Goal: Information Seeking & Learning: Learn about a topic

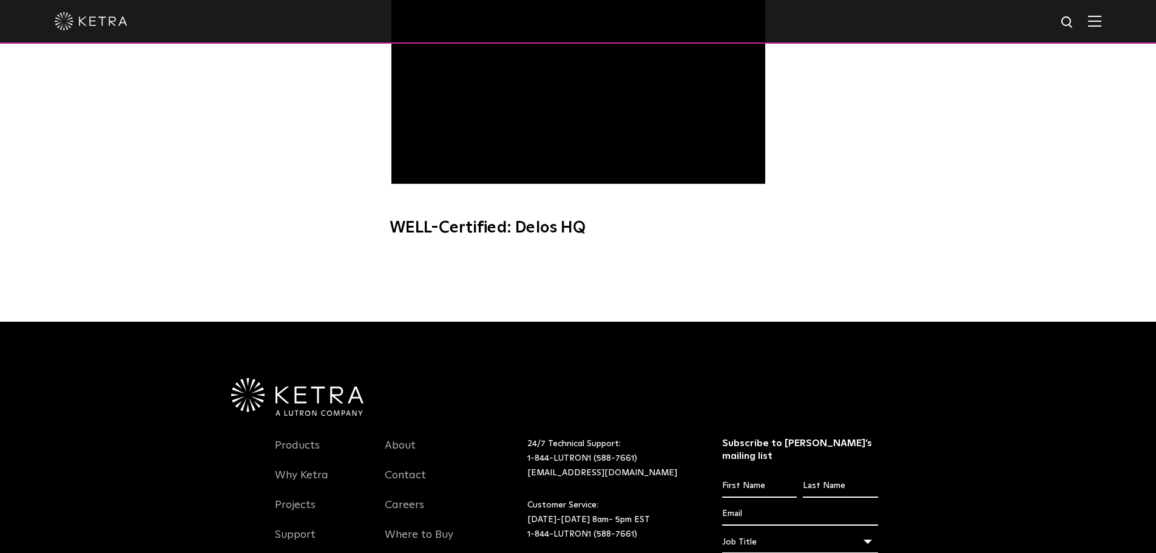
click at [1108, 133] on div "Videos WELL-Certified: Delos HQ" at bounding box center [578, 100] width 1156 height 443
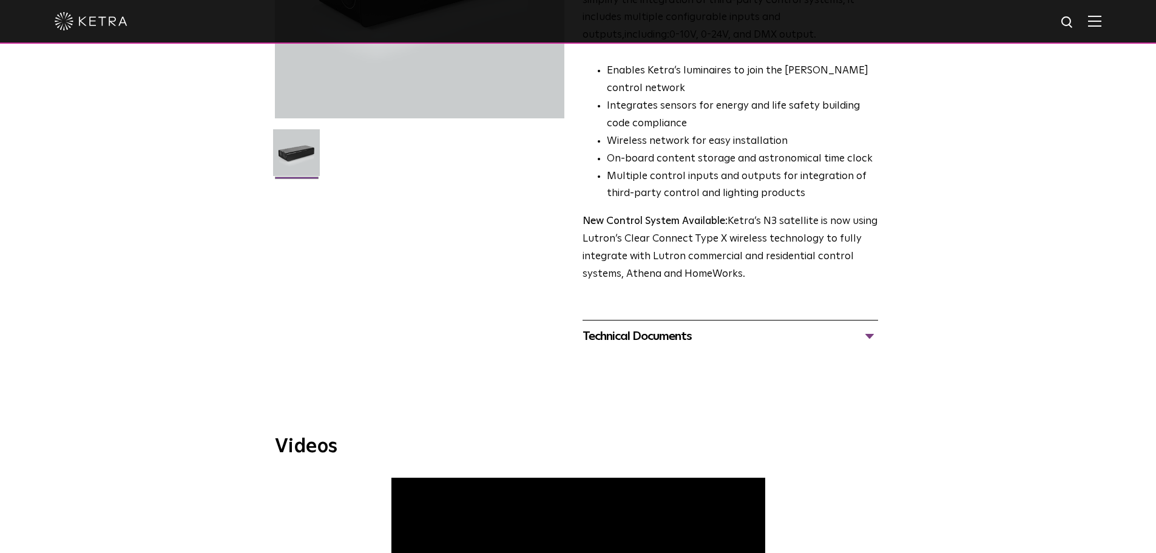
scroll to position [261, 0]
click at [689, 341] on div "Technical Documents" at bounding box center [729, 334] width 295 height 19
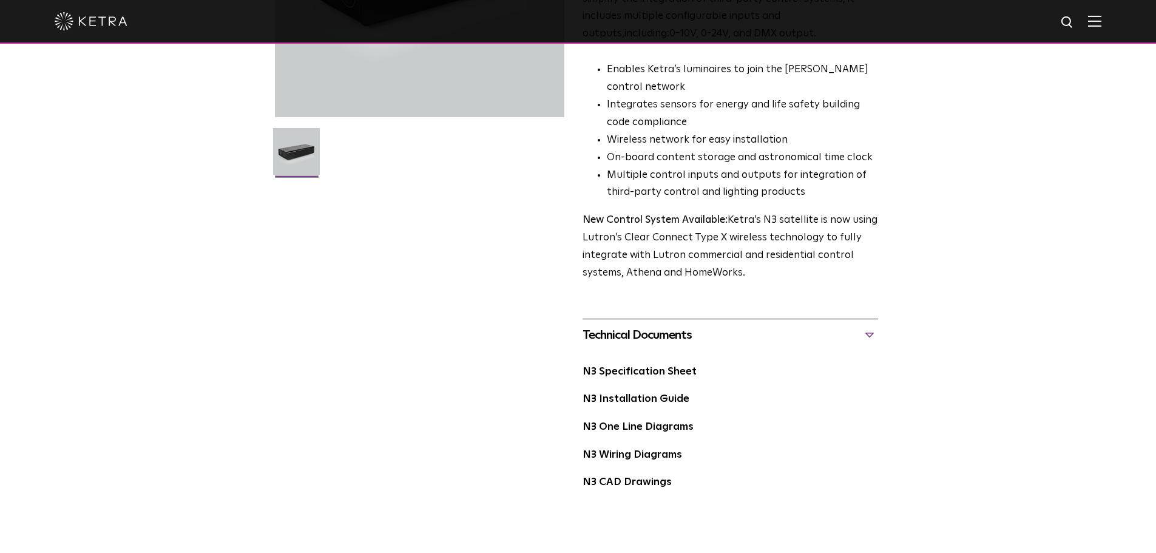
scroll to position [0, 0]
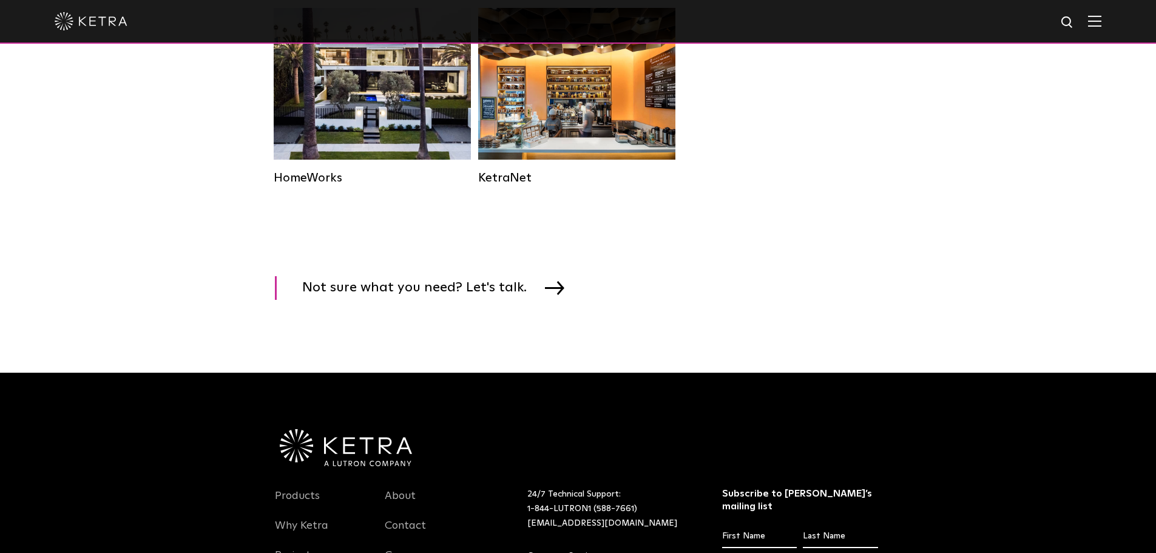
scroll to position [1642, 0]
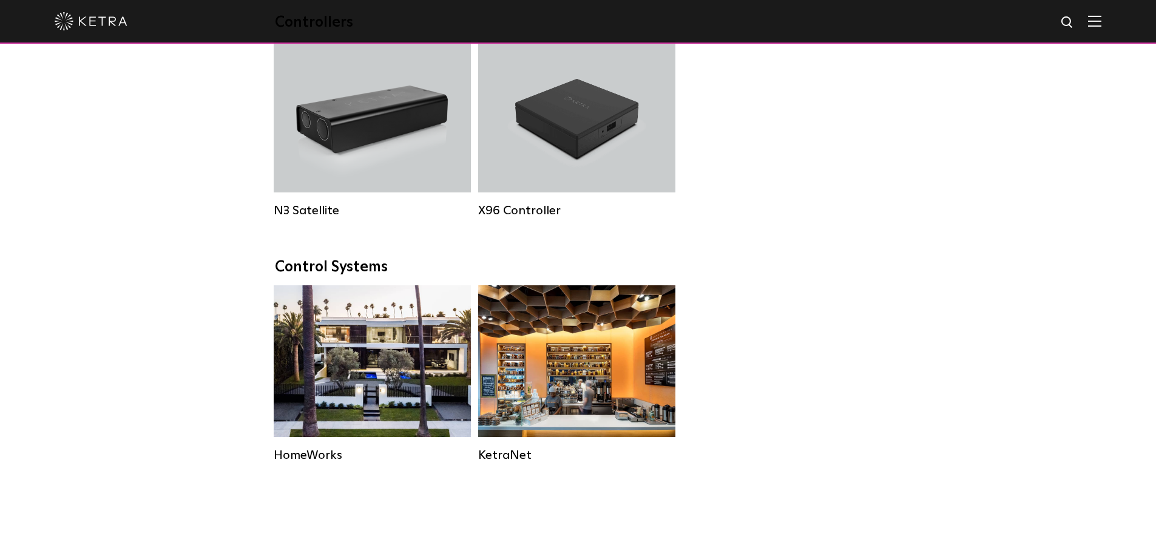
scroll to position [1400, 0]
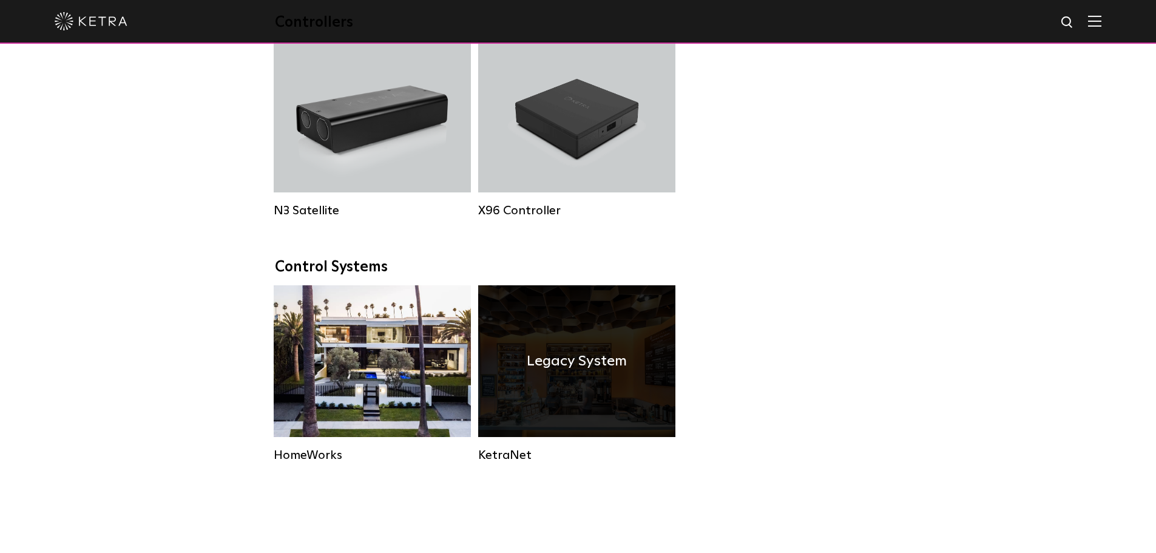
click at [605, 355] on div "Legacy System" at bounding box center [576, 361] width 197 height 152
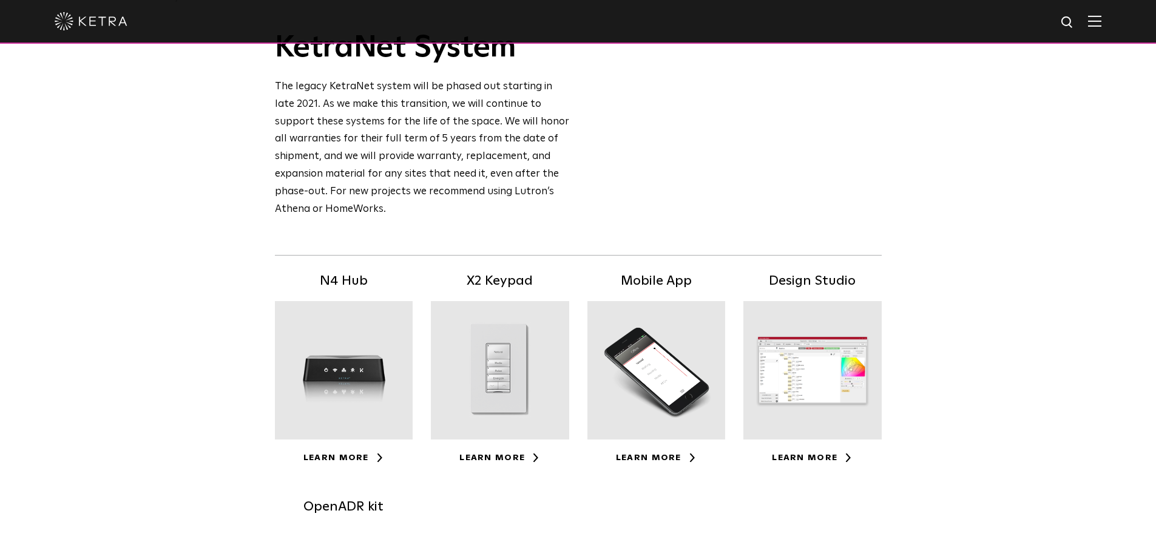
scroll to position [72, 0]
click at [685, 434] on div at bounding box center [656, 369] width 138 height 138
click at [371, 386] on div at bounding box center [344, 369] width 138 height 138
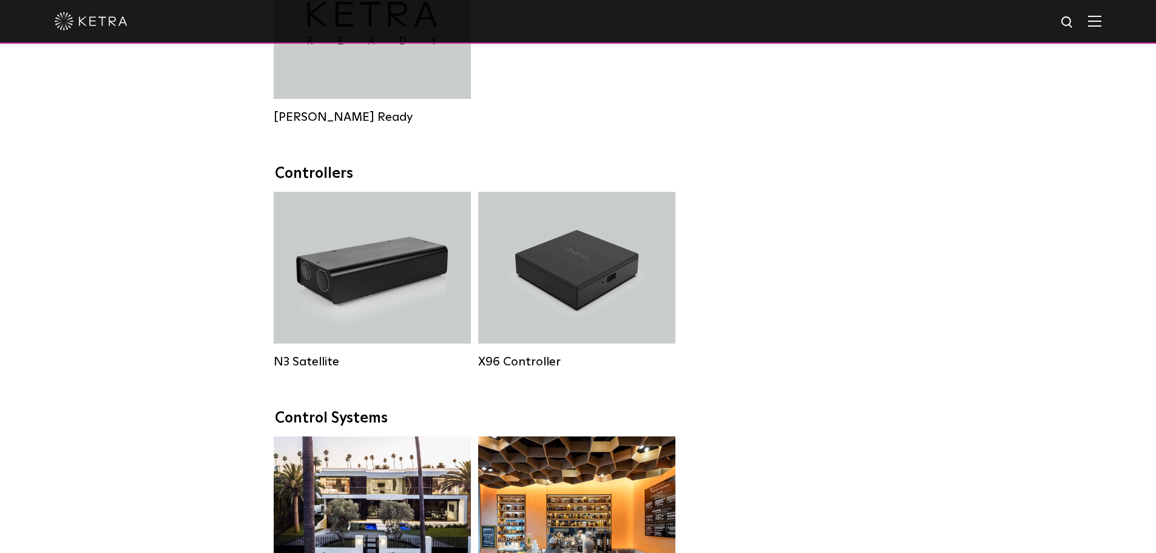
scroll to position [1248, 0]
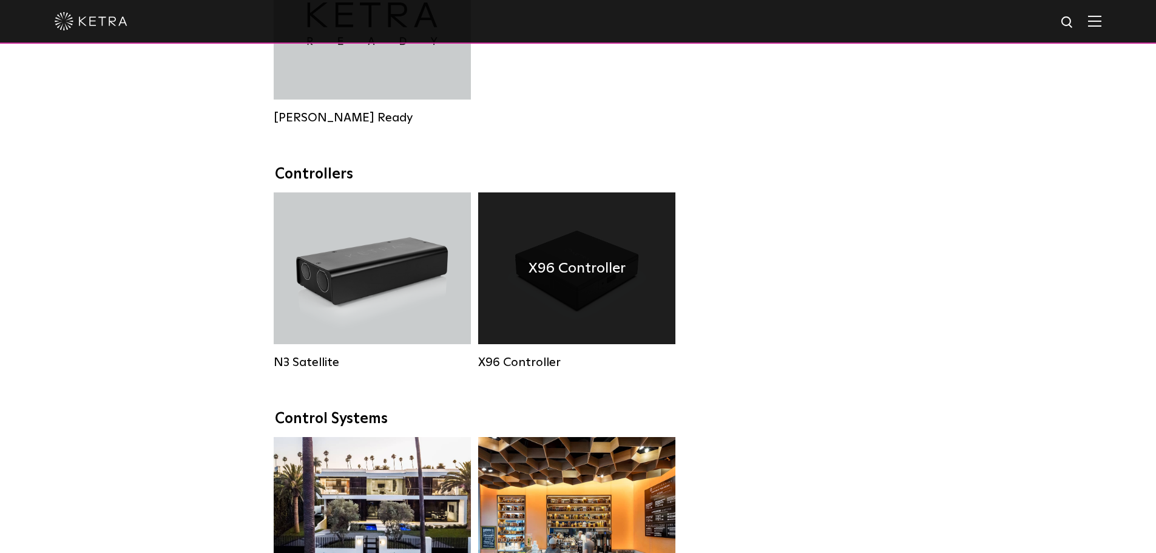
click at [631, 329] on div "X96 Controller" at bounding box center [576, 268] width 197 height 152
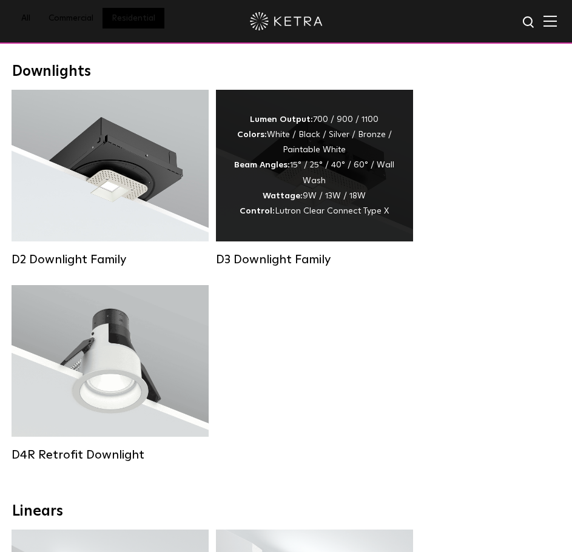
scroll to position [155, 0]
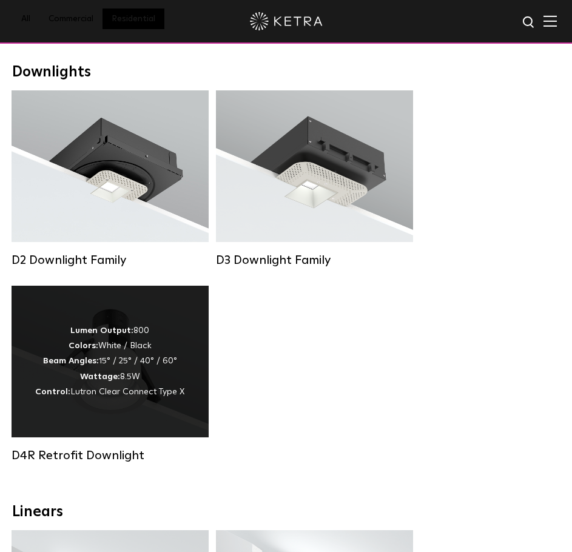
click at [177, 311] on div "Lumen Output: 800 Colors: White / Black Beam Angles: 15° / 25° / 40° / 60° Watt…" at bounding box center [110, 362] width 197 height 152
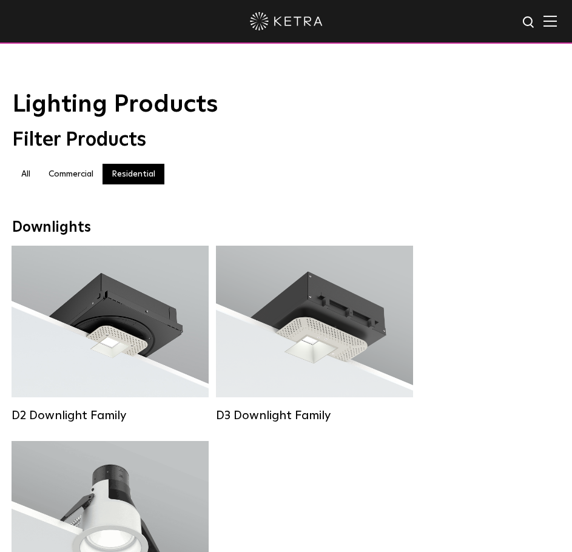
click at [30, 180] on label "All" at bounding box center [25, 174] width 27 height 21
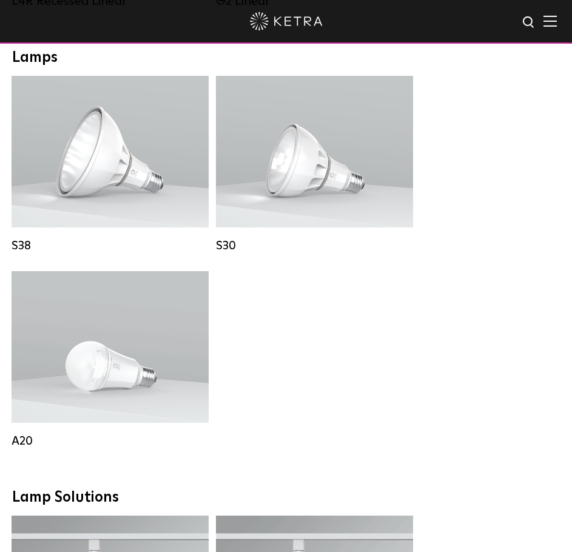
scroll to position [1049, 0]
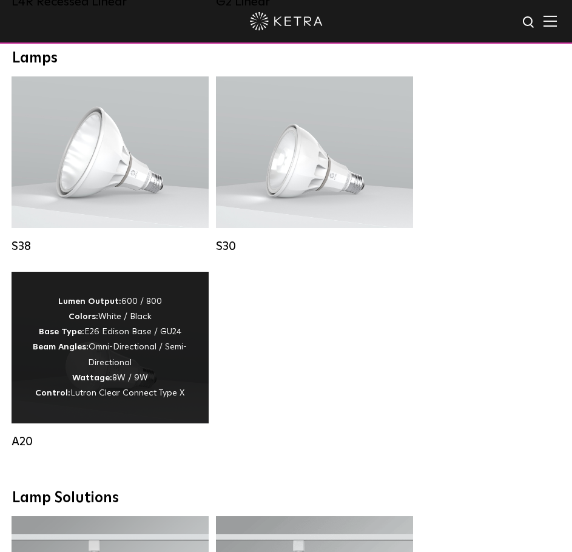
click at [130, 351] on div "Lumen Output: 600 / 800 Colors: White / Black Base Type: E26 Edison Base / GU24…" at bounding box center [110, 347] width 161 height 107
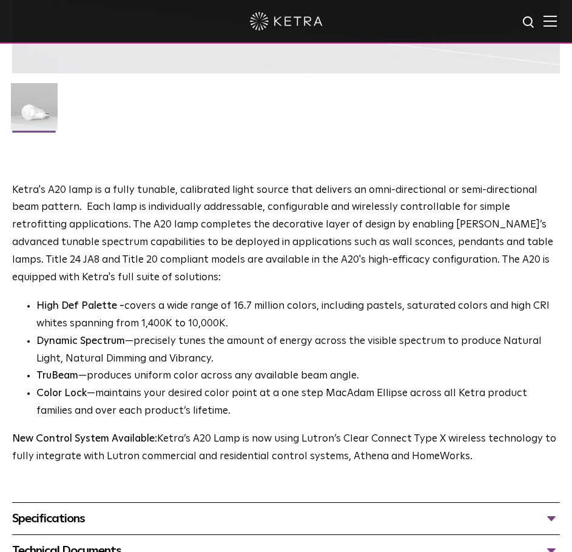
scroll to position [628, 0]
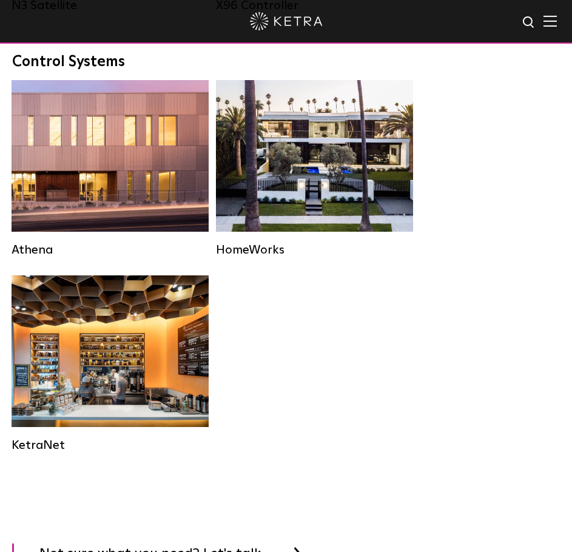
scroll to position [2169, 0]
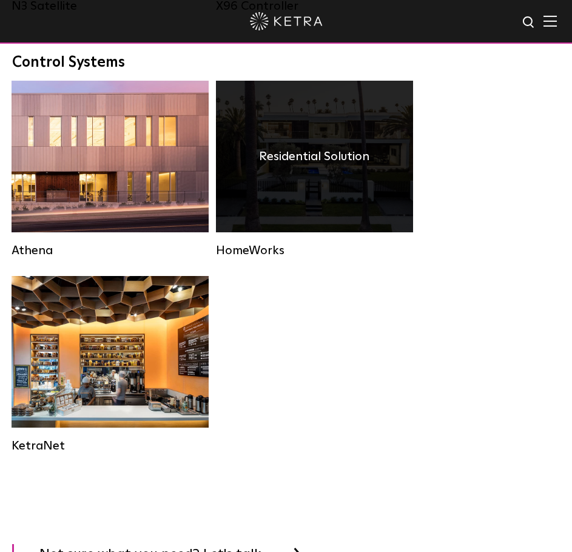
click at [334, 155] on div "Residential Solution" at bounding box center [314, 157] width 197 height 152
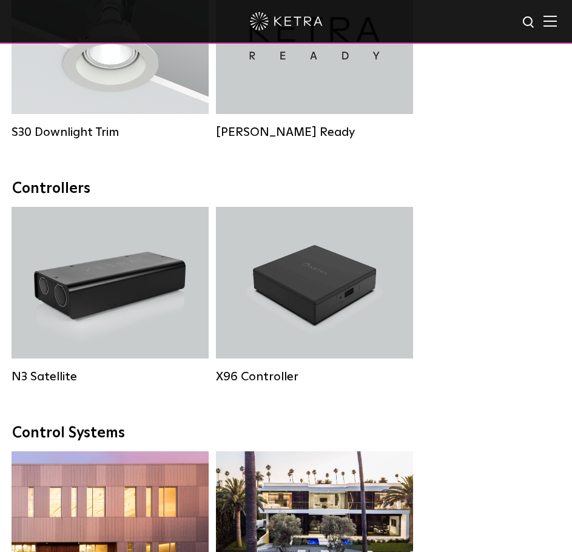
scroll to position [1584, 0]
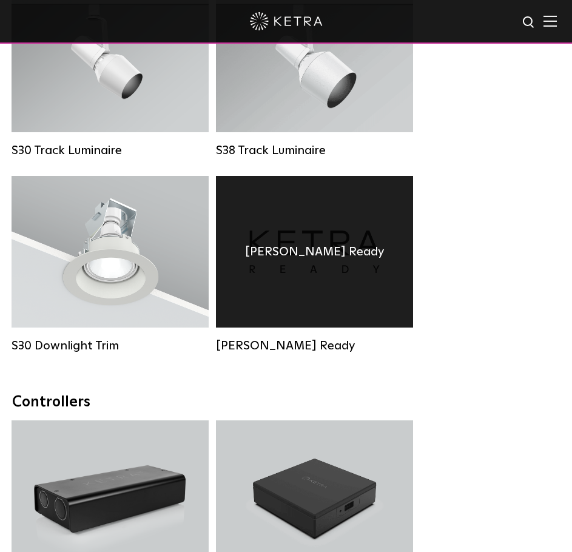
click at [331, 261] on h4 "[PERSON_NAME] Ready" at bounding box center [314, 251] width 139 height 19
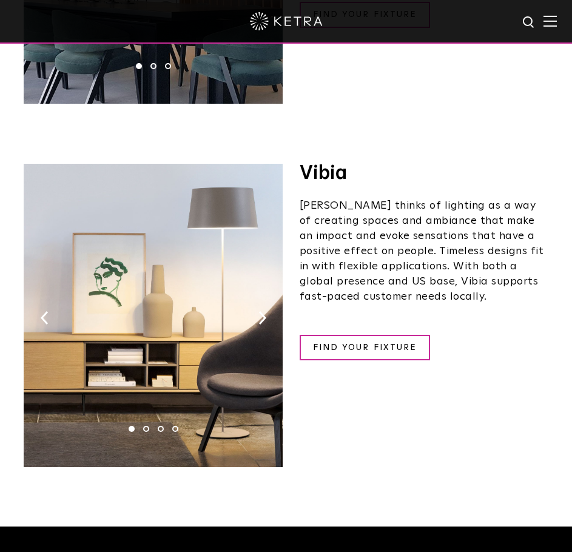
scroll to position [2627, 0]
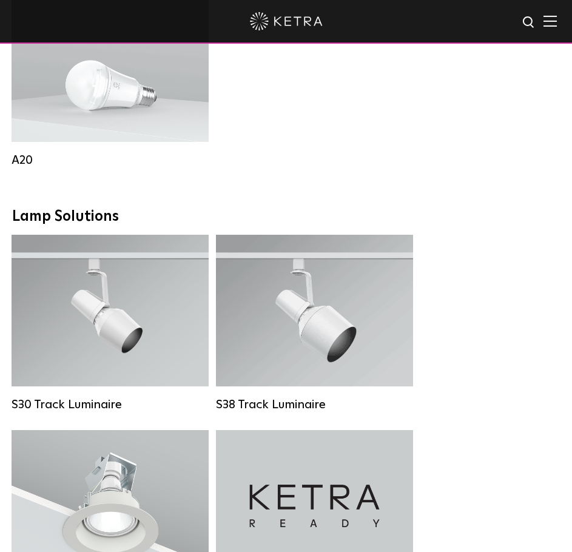
scroll to position [1329, 0]
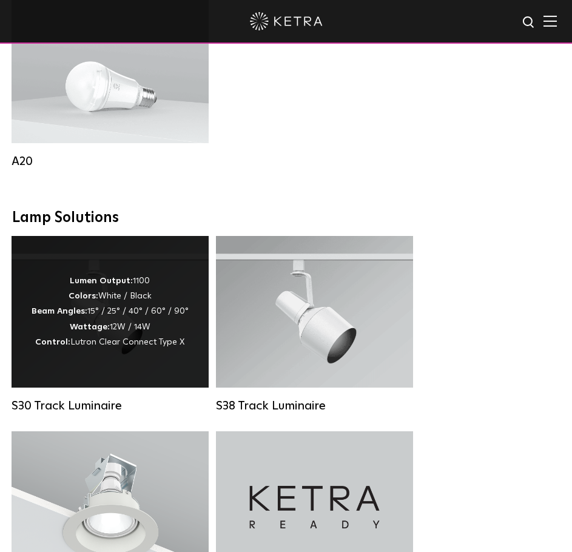
click at [153, 346] on span "Lutron Clear Connect Type X" at bounding box center [127, 342] width 114 height 8
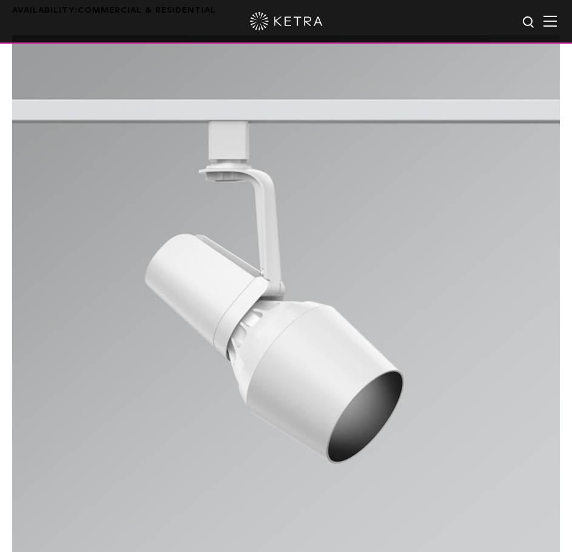
scroll to position [97, 0]
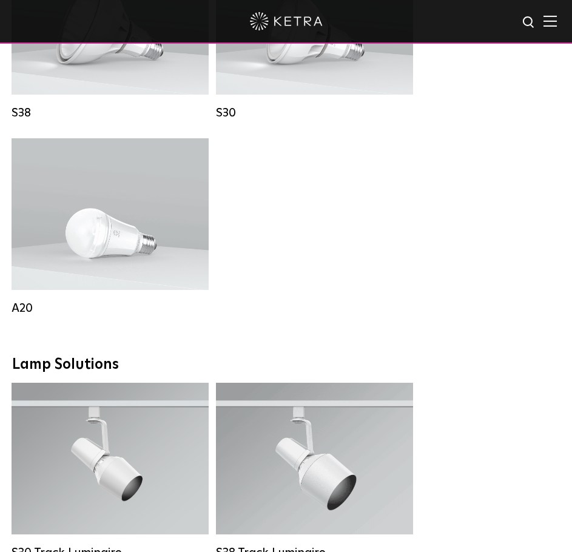
scroll to position [986, 0]
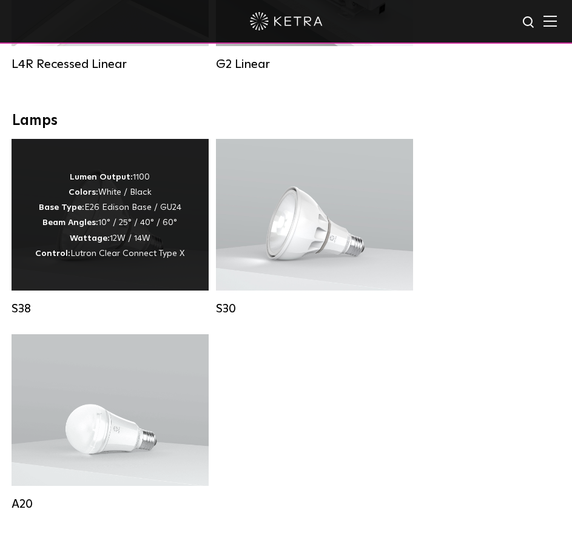
click at [53, 258] on strong "Control:" at bounding box center [52, 253] width 35 height 8
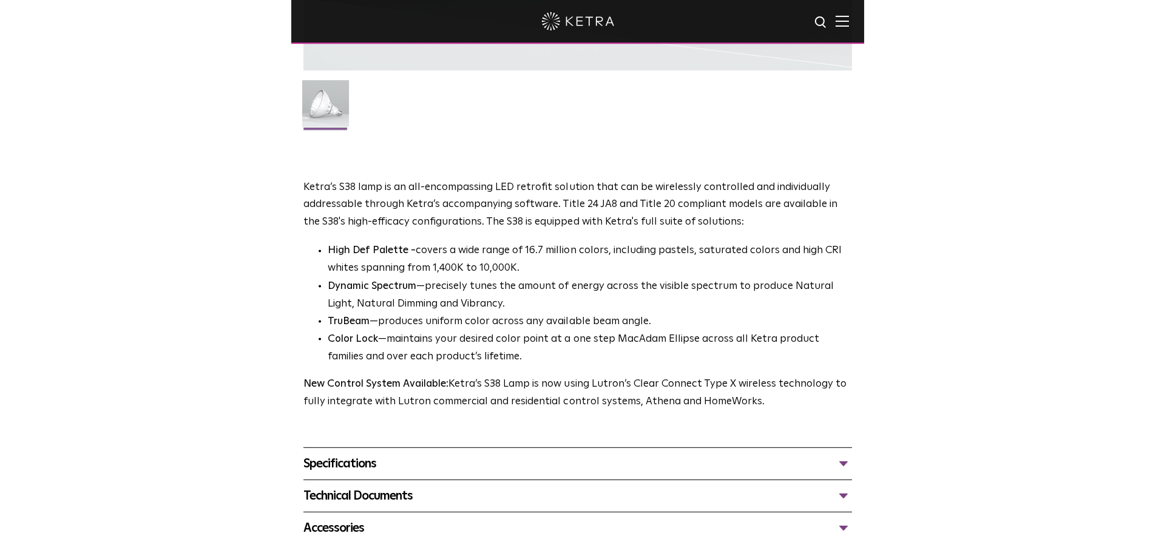
scroll to position [631, 0]
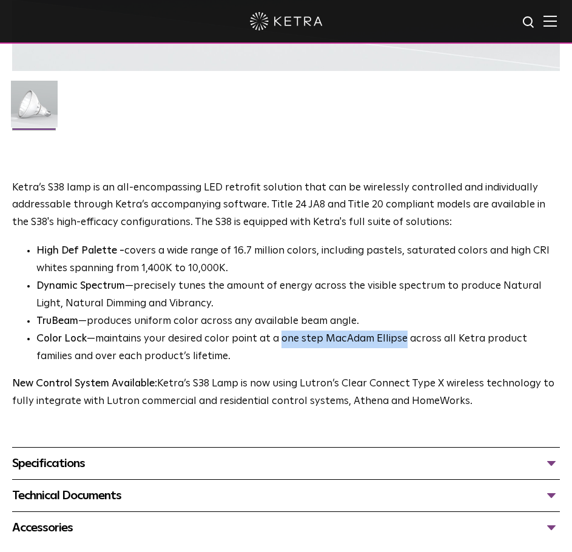
drag, startPoint x: 401, startPoint y: 342, endPoint x: 278, endPoint y: 341, distance: 123.1
click at [278, 341] on li "Color Lock —maintains your desired color point at a one step MacAdam Ellipse ac…" at bounding box center [297, 348] width 523 height 35
copy li "one step MacAdam Ellipse"
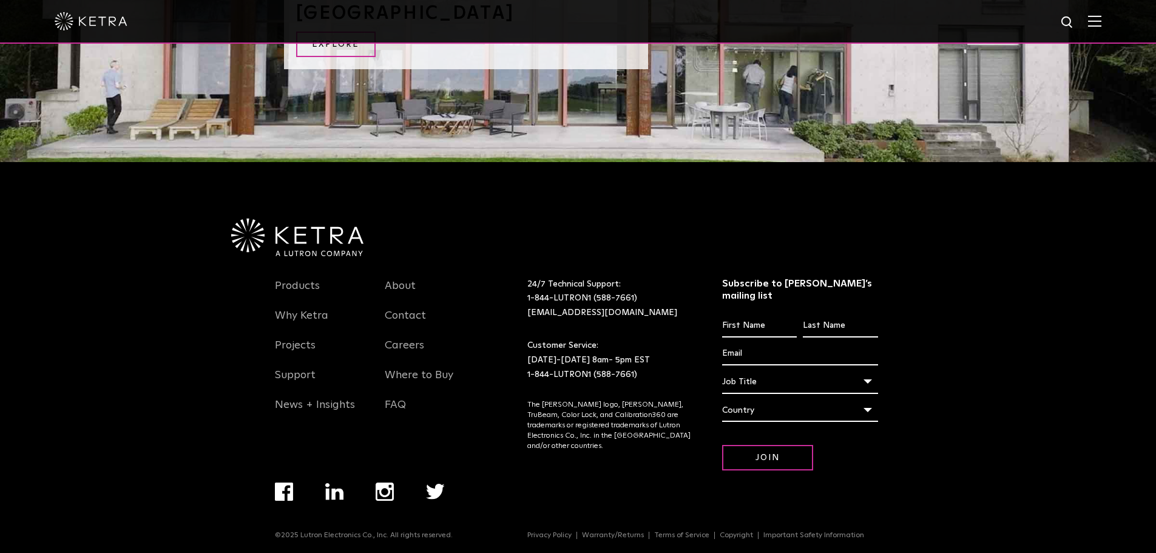
scroll to position [1330, 0]
click at [314, 312] on link "Why Ketra" at bounding box center [301, 322] width 53 height 28
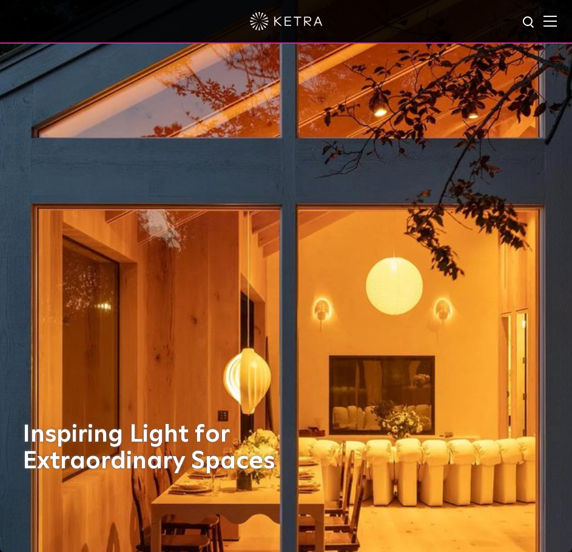
click at [553, 22] on img at bounding box center [549, 21] width 13 height 12
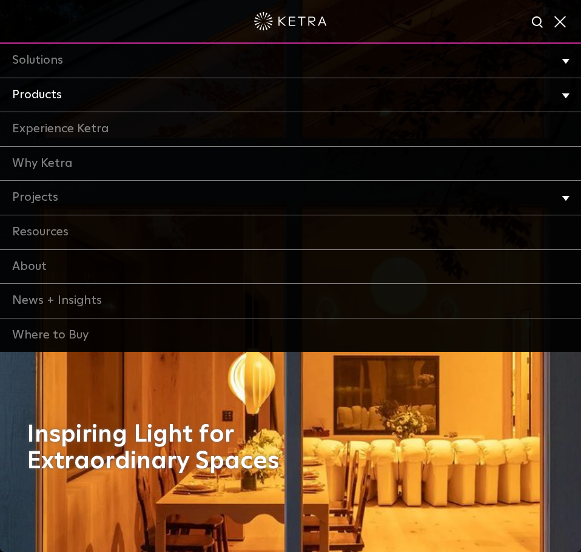
click at [45, 95] on link "Products" at bounding box center [290, 95] width 581 height 35
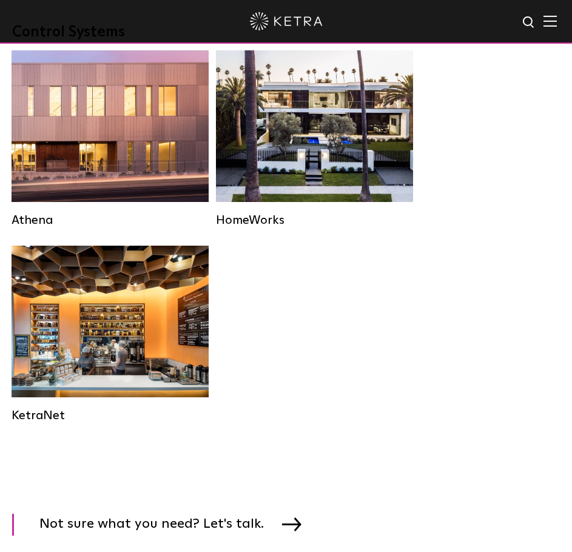
scroll to position [2199, 0]
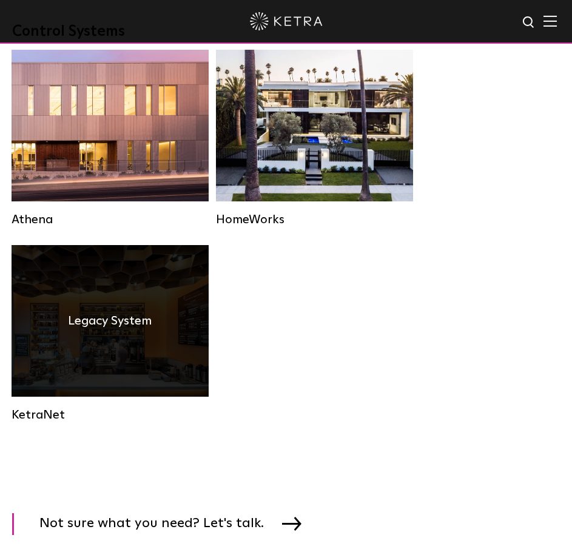
click at [101, 365] on div "Legacy System" at bounding box center [110, 321] width 197 height 152
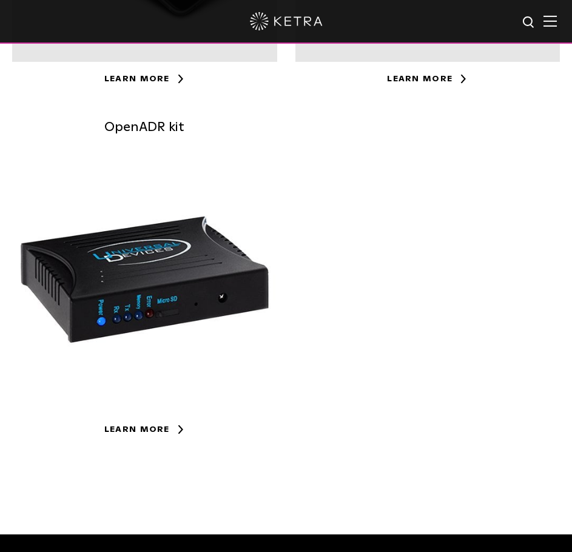
scroll to position [965, 0]
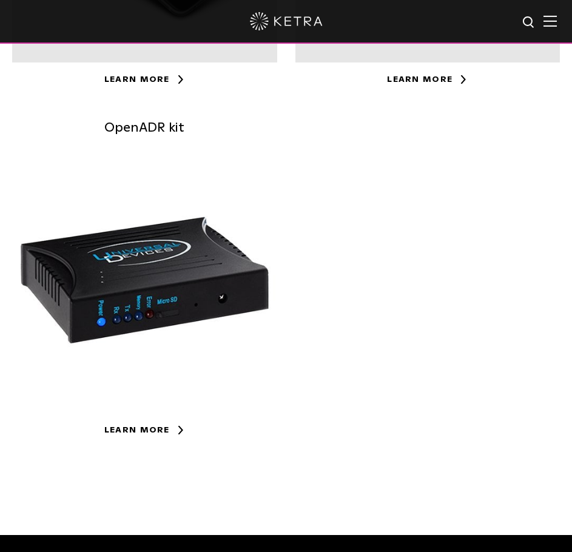
click at [136, 271] on div at bounding box center [144, 280] width 265 height 265
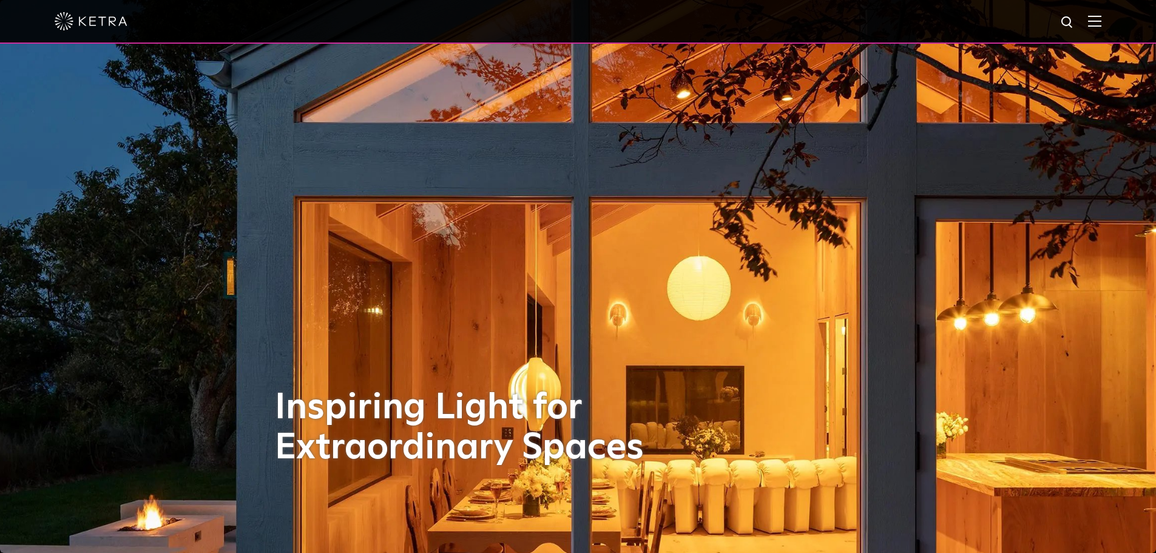
click at [1072, 23] on img at bounding box center [1067, 22] width 15 height 15
type input "sensors"
click at [1029, 13] on button "Search" at bounding box center [1038, 22] width 18 height 18
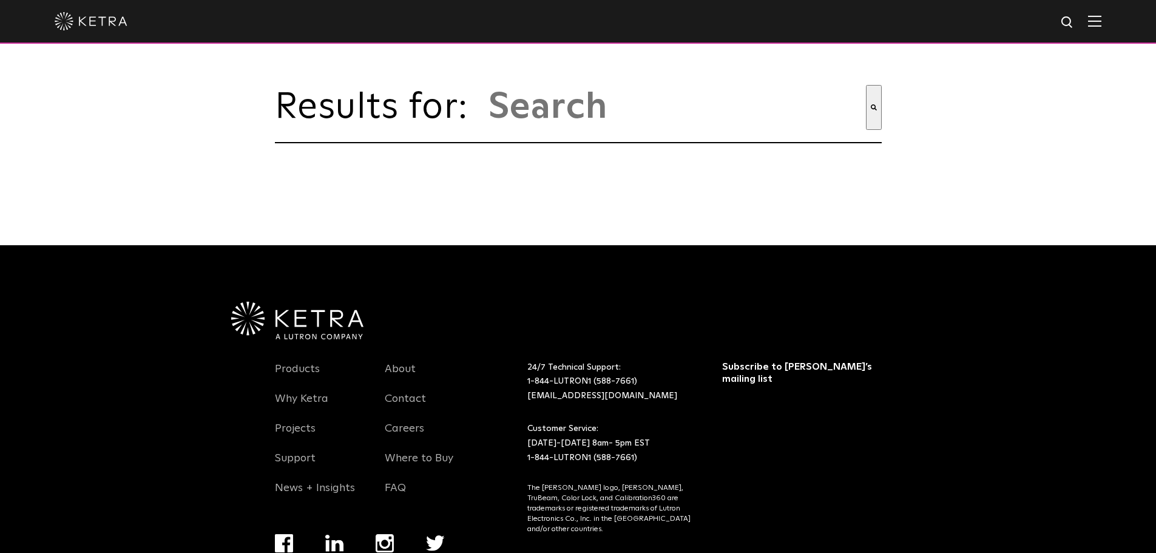
type input "sensors"
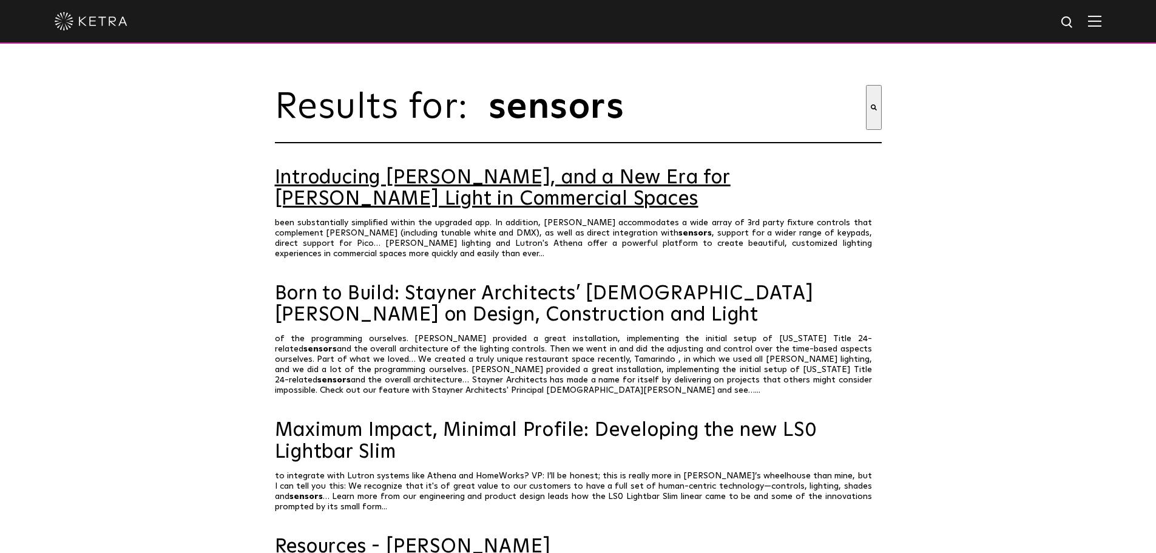
click at [595, 210] on link "Introducing [PERSON_NAME], and a New Era for [PERSON_NAME] Light in Commercial …" at bounding box center [578, 188] width 607 height 42
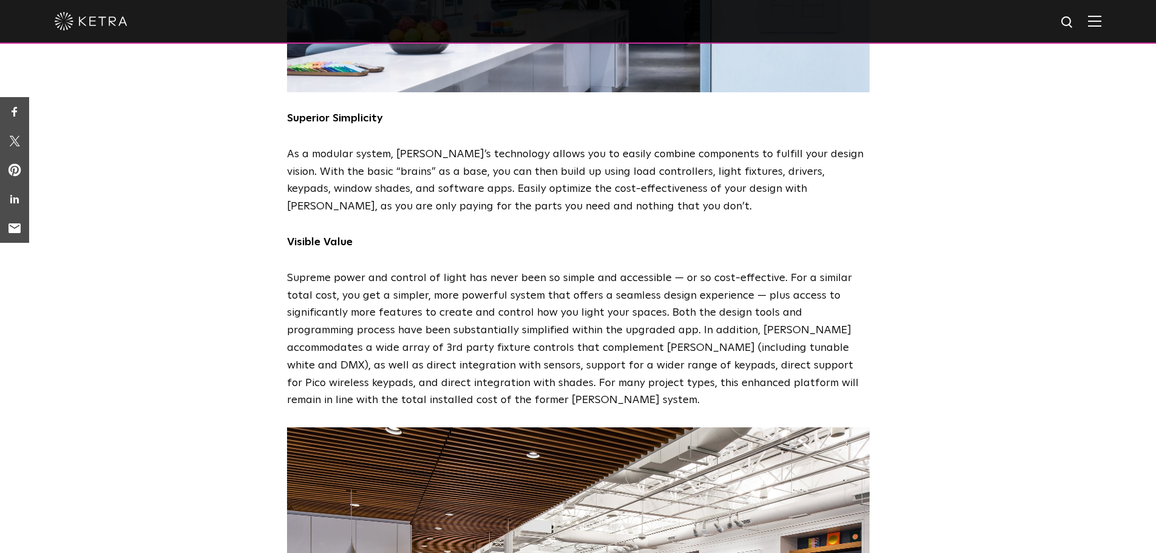
scroll to position [1004, 0]
click at [579, 294] on p "Supreme power and control of light has never been so simple and accessible — or…" at bounding box center [578, 339] width 582 height 140
click at [745, 300] on p "Supreme power and control of light has never been so simple and accessible — or…" at bounding box center [578, 339] width 582 height 140
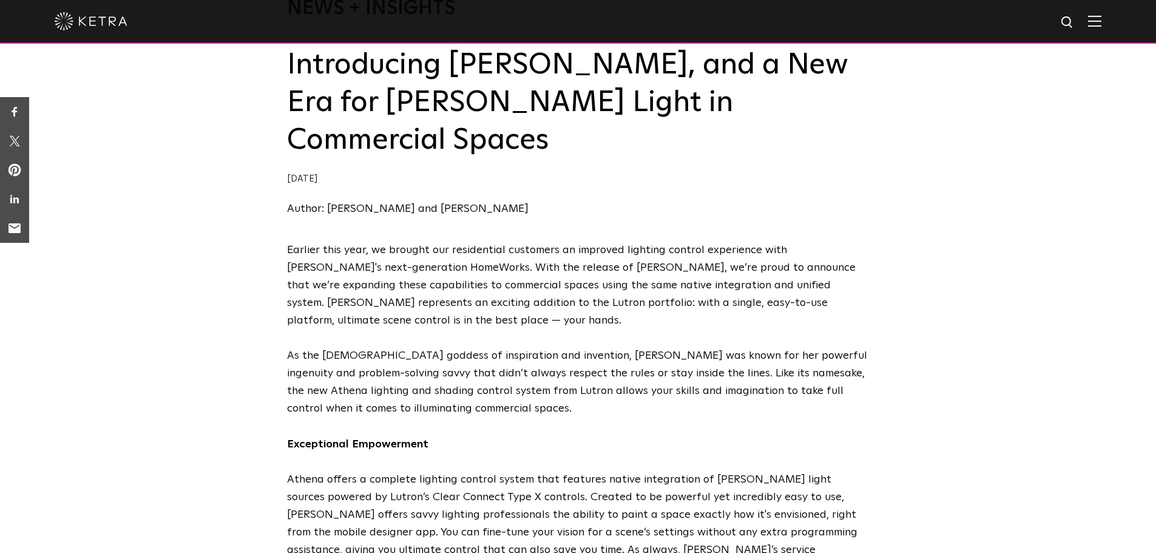
scroll to position [58, 0]
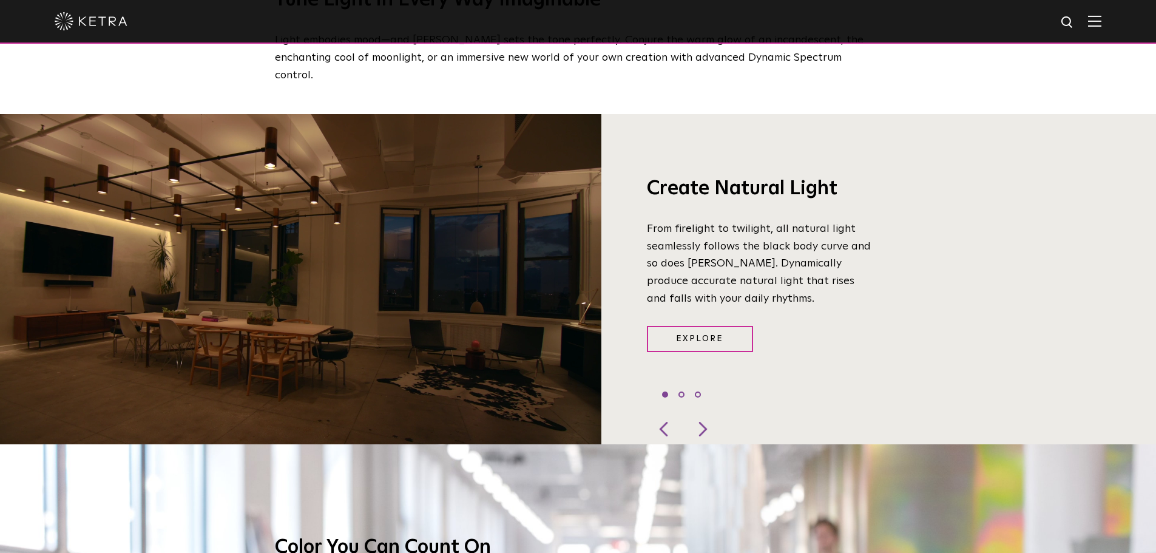
scroll to position [855, 0]
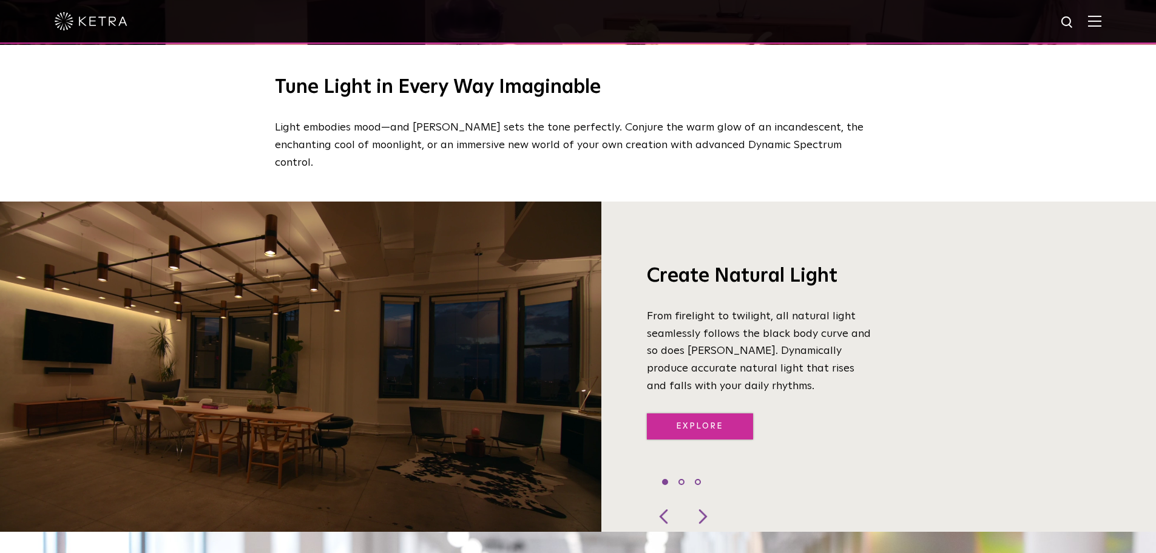
click at [695, 413] on link "Explore" at bounding box center [700, 426] width 106 height 26
click at [706, 501] on div at bounding box center [701, 516] width 36 height 30
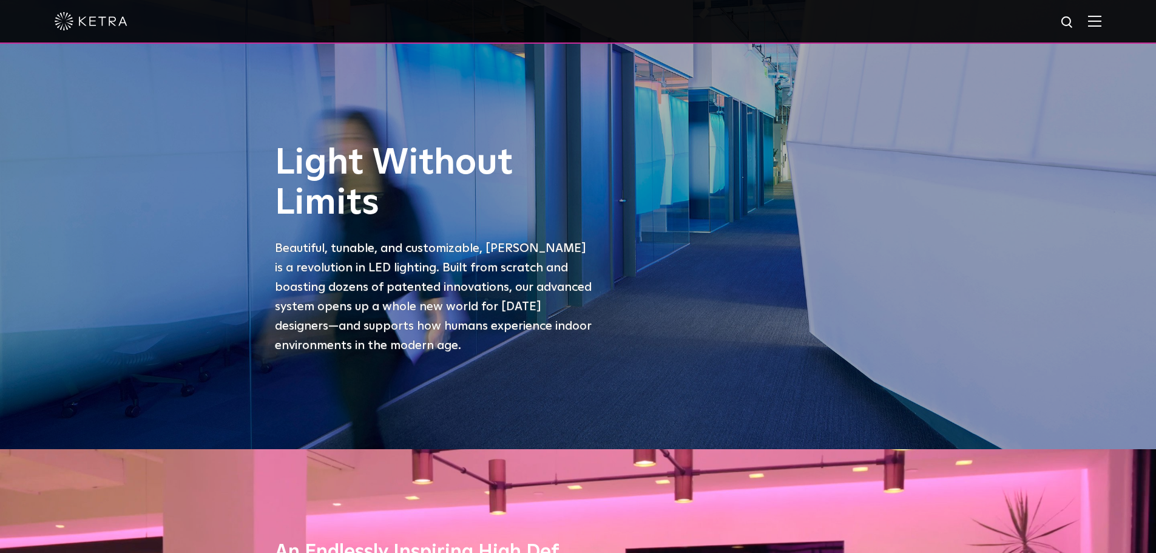
scroll to position [0, 0]
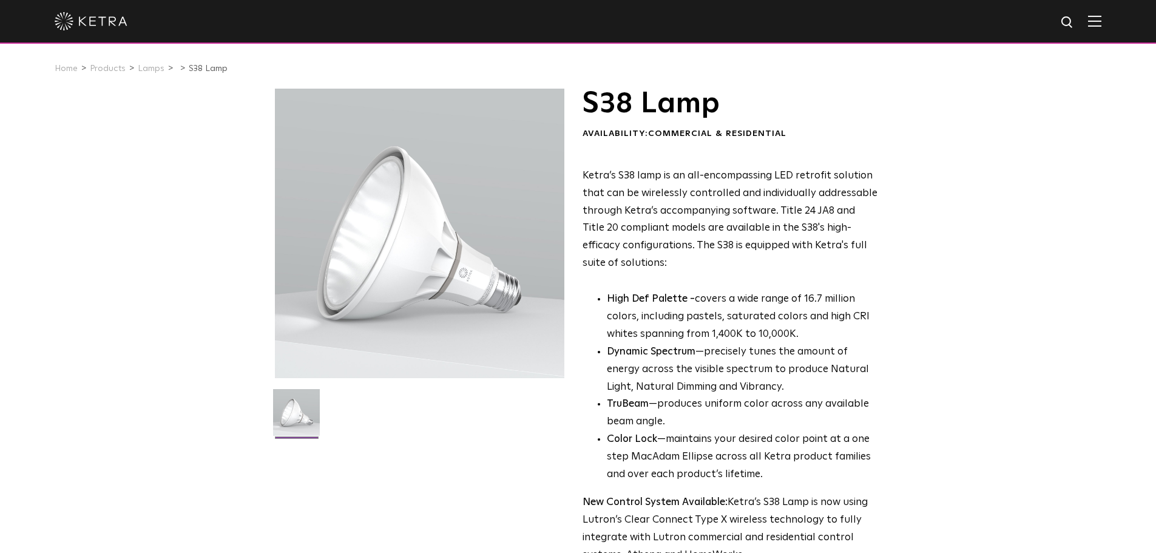
click at [1092, 21] on div at bounding box center [578, 21] width 1046 height 42
click at [1100, 21] on img at bounding box center [1094, 21] width 13 height 12
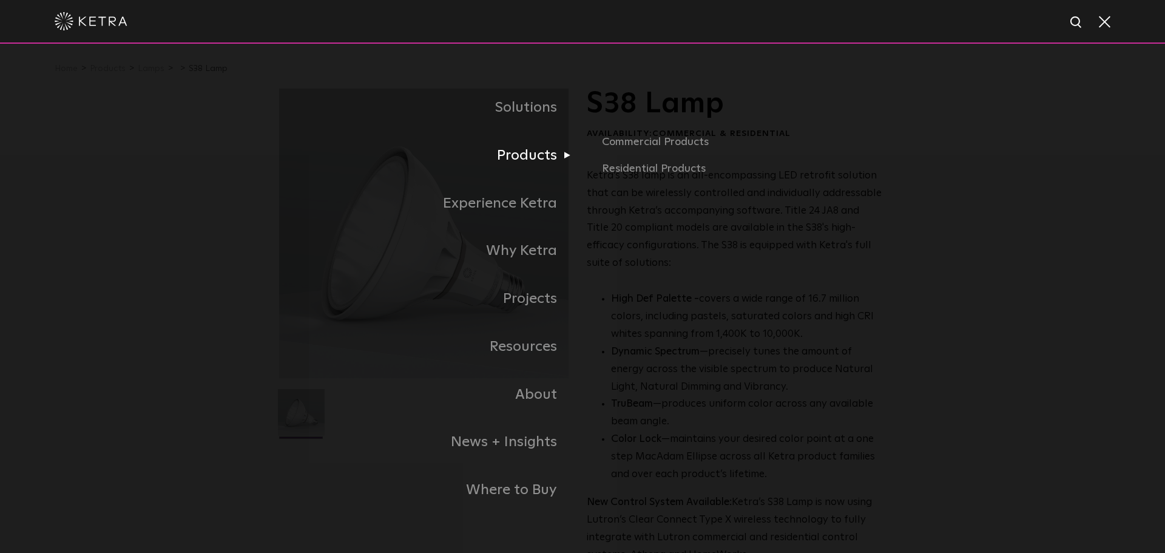
click at [527, 155] on link "Products" at bounding box center [430, 156] width 303 height 48
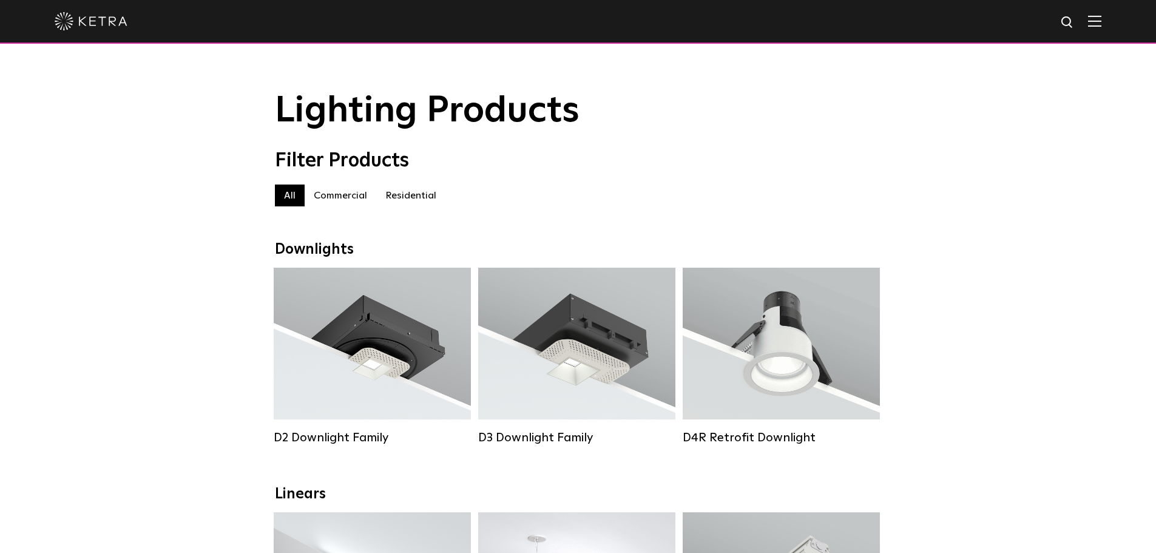
click at [422, 201] on label "Residential" at bounding box center [410, 195] width 69 height 22
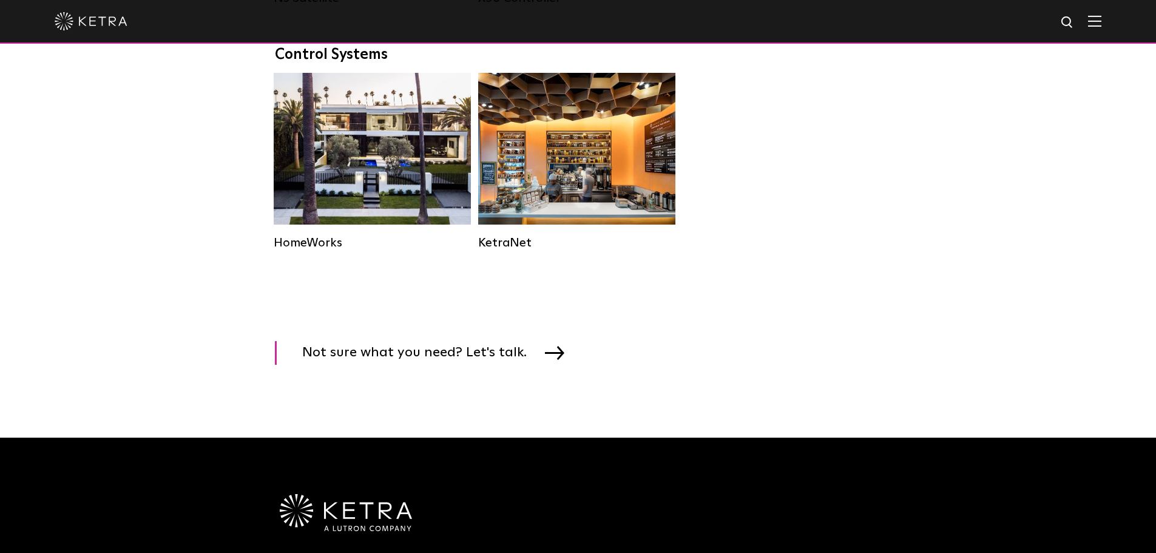
scroll to position [1613, 0]
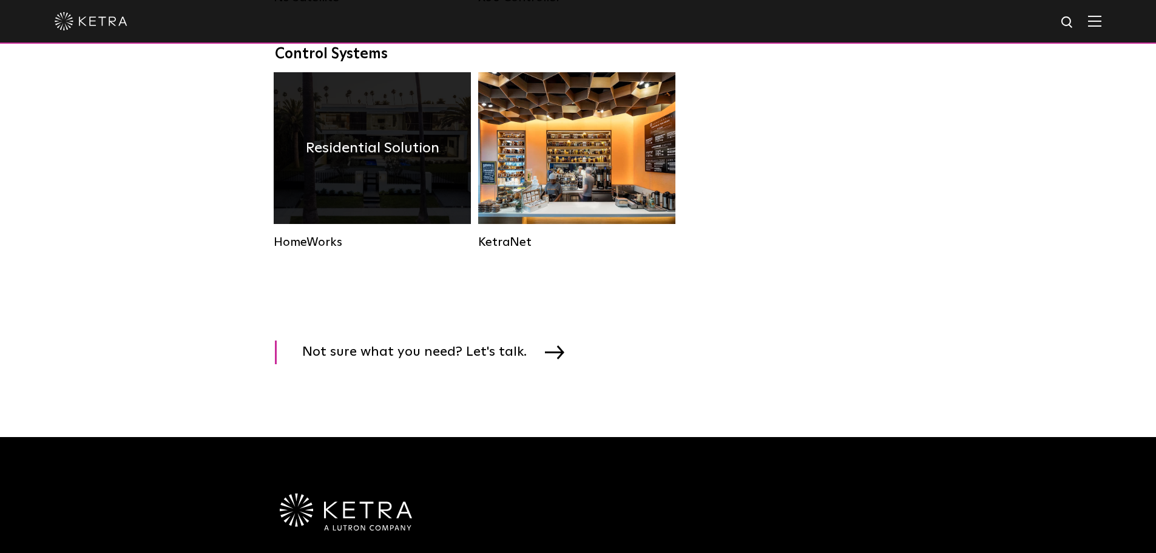
click at [353, 189] on div "Residential Solution" at bounding box center [372, 148] width 197 height 152
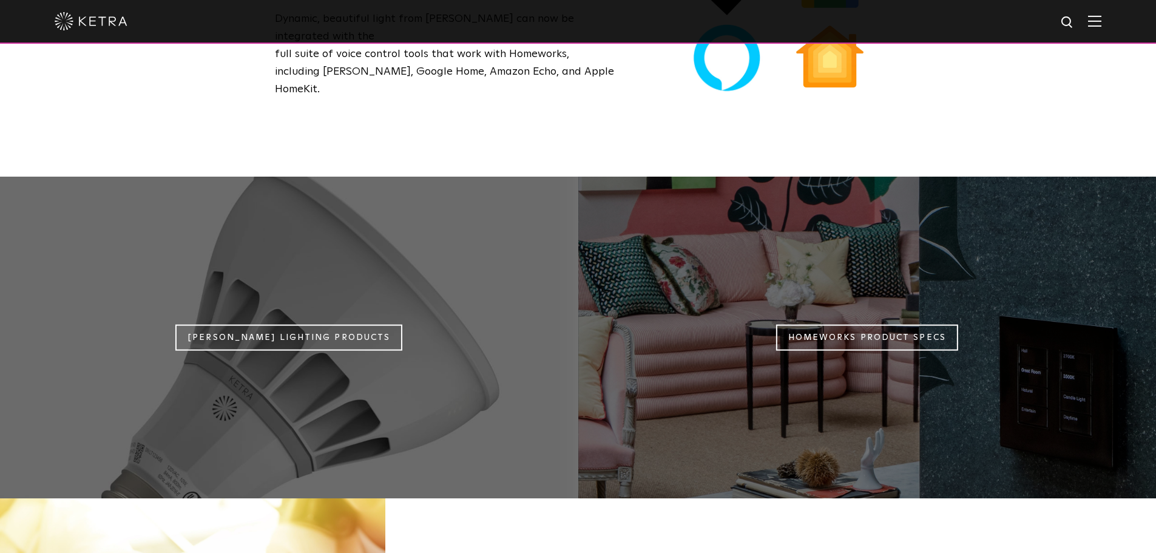
scroll to position [1017, 0]
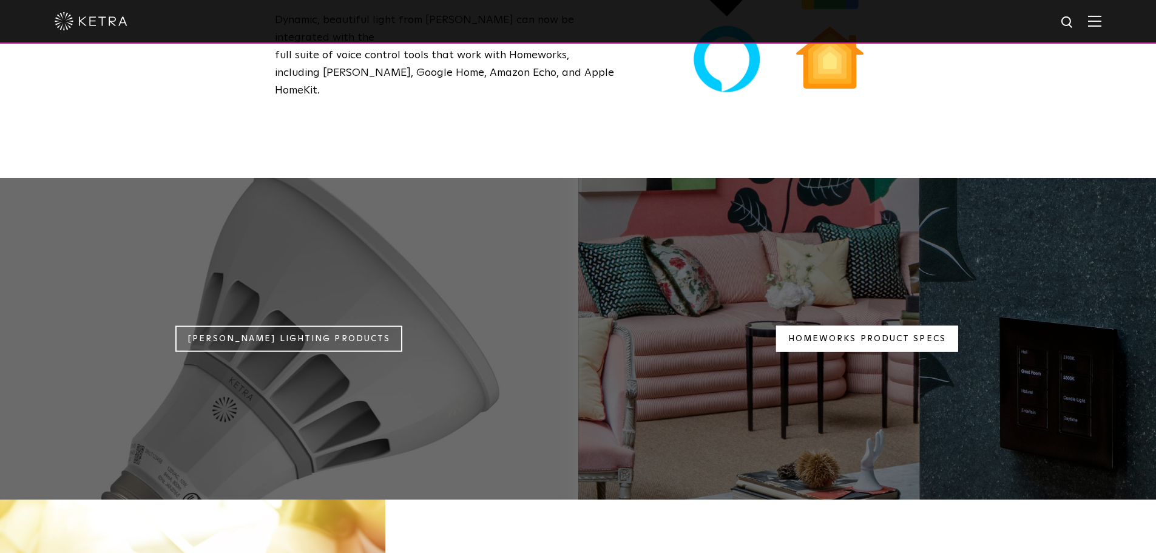
click at [929, 326] on link "Homeworks Product Specs" at bounding box center [867, 339] width 182 height 26
click at [1101, 18] on img at bounding box center [1094, 21] width 13 height 12
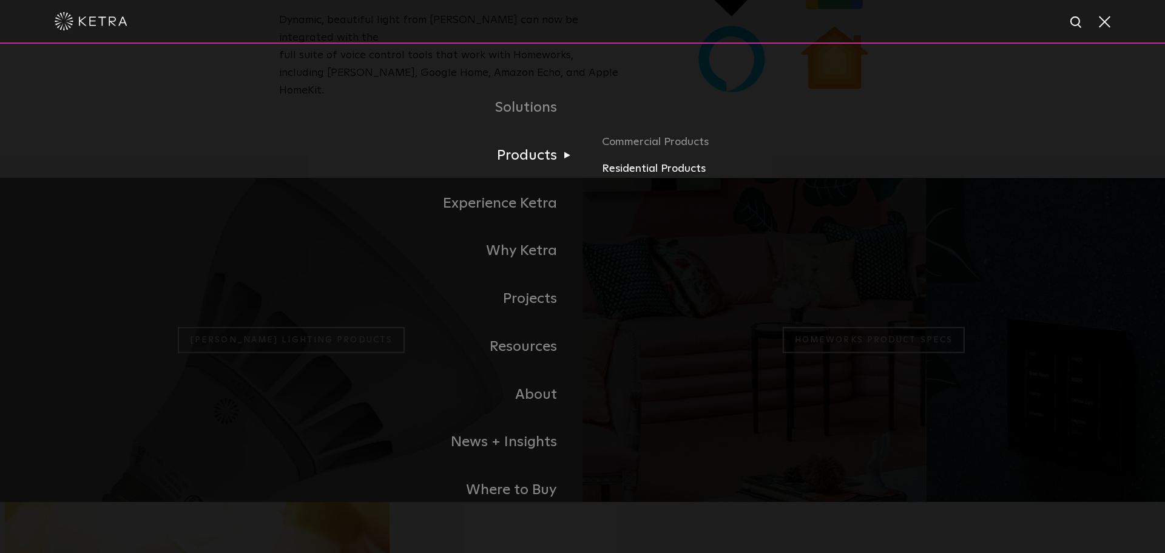
click at [656, 171] on link "Residential Products" at bounding box center [744, 169] width 284 height 18
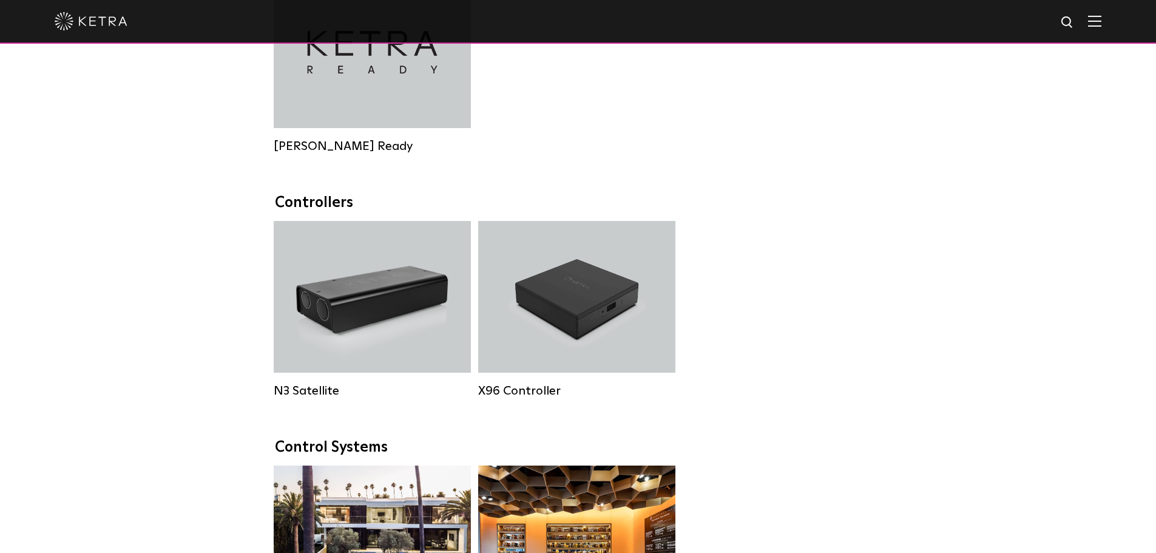
scroll to position [1220, 0]
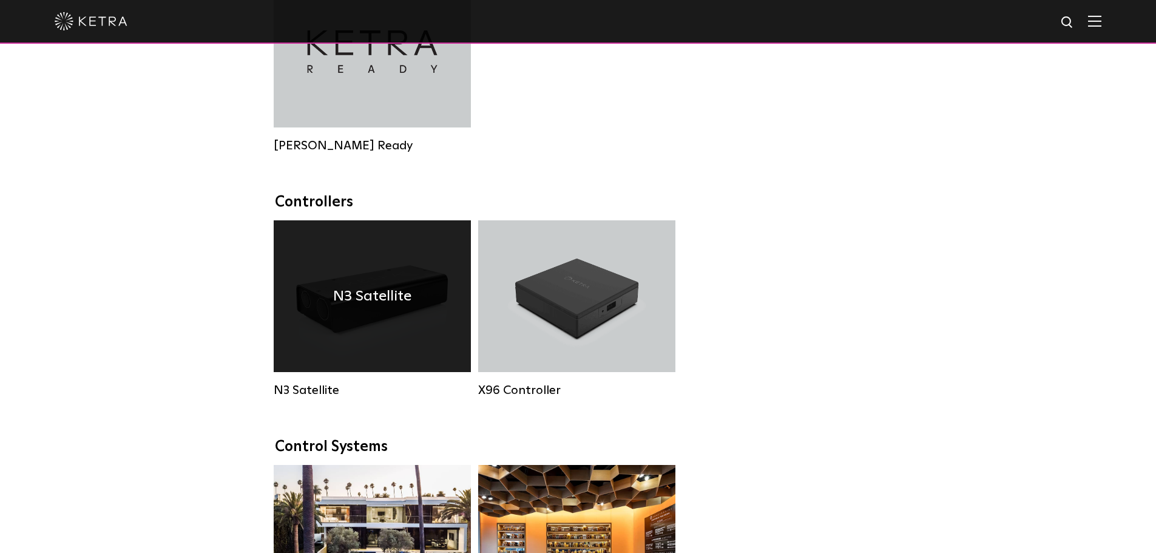
click at [371, 360] on div "N3 Satellite" at bounding box center [372, 296] width 197 height 152
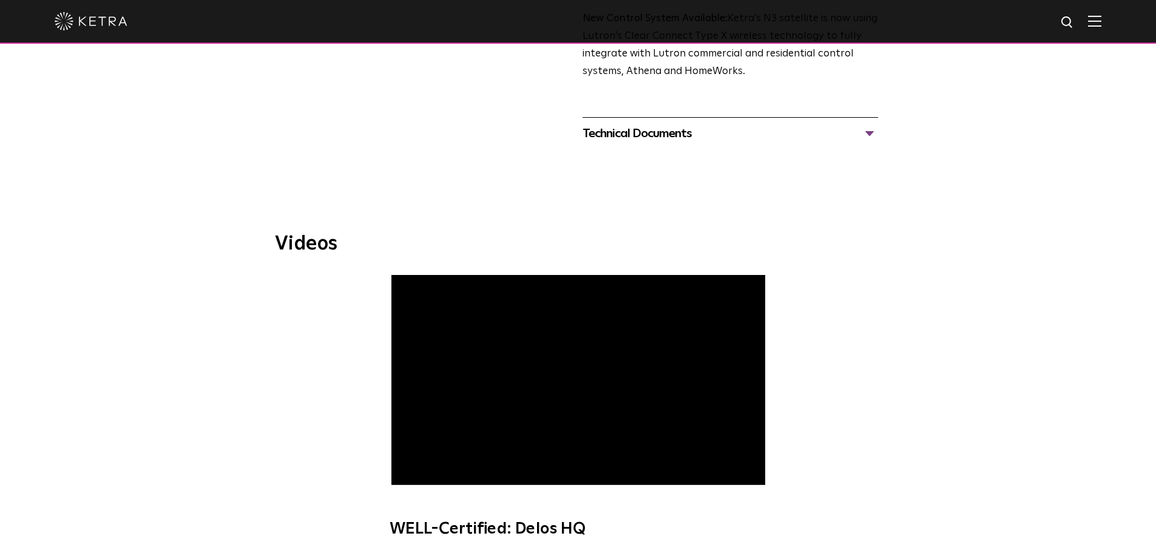
scroll to position [399, 0]
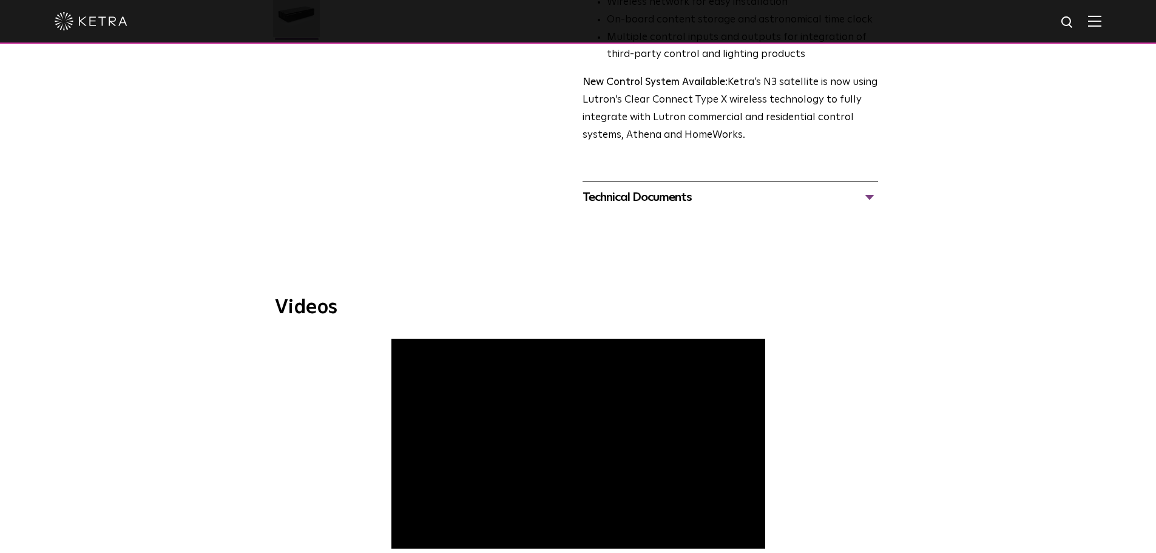
click at [634, 201] on div "Technical Documents" at bounding box center [729, 196] width 295 height 19
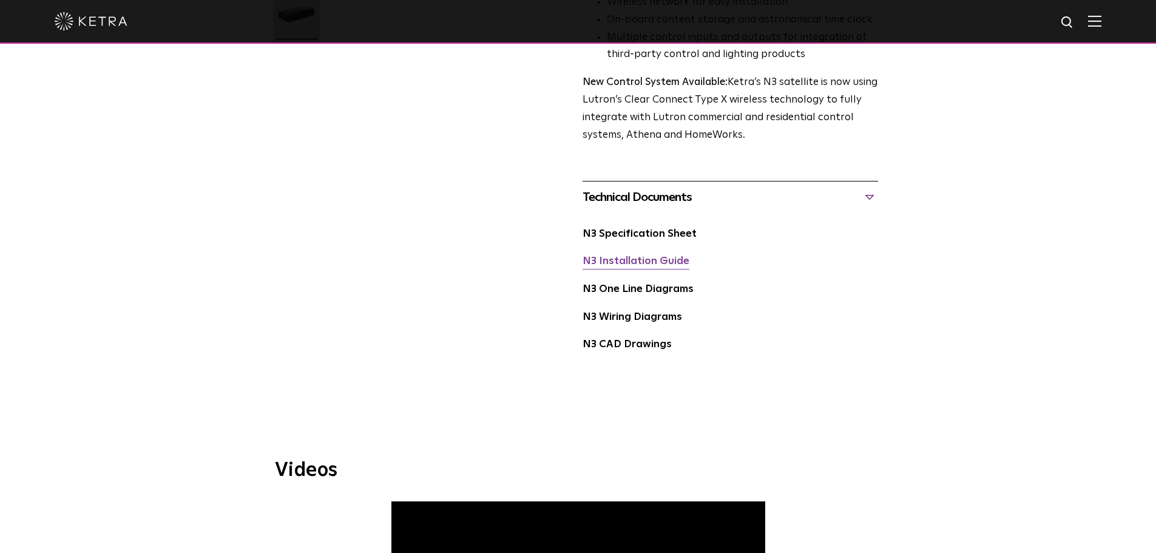
click at [662, 256] on link "N3 Installation Guide" at bounding box center [635, 261] width 107 height 10
click at [642, 292] on link "N3 One Line Diagrams" at bounding box center [637, 289] width 111 height 10
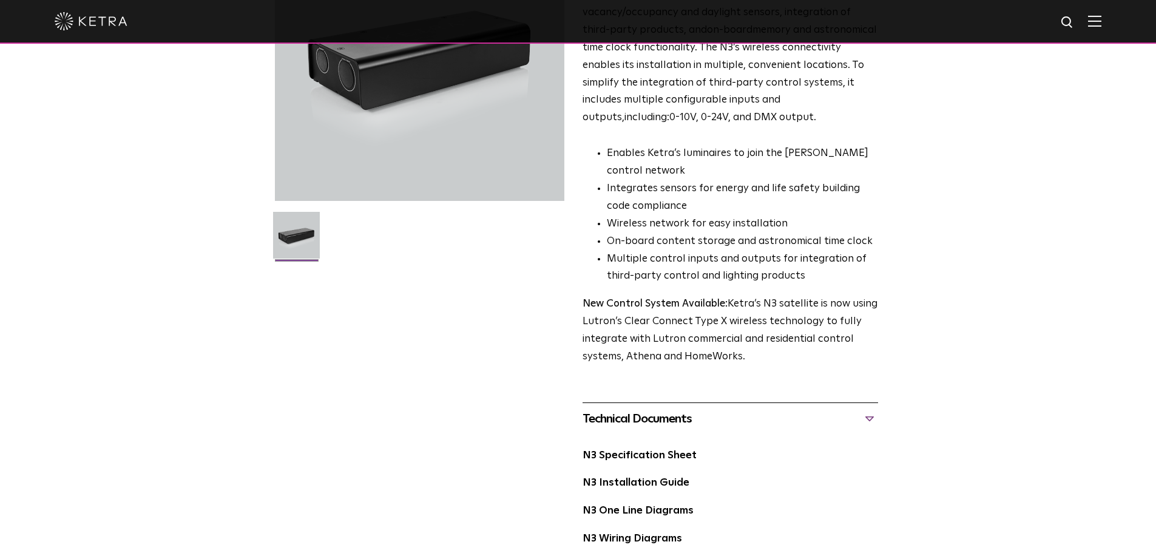
scroll to position [348, 0]
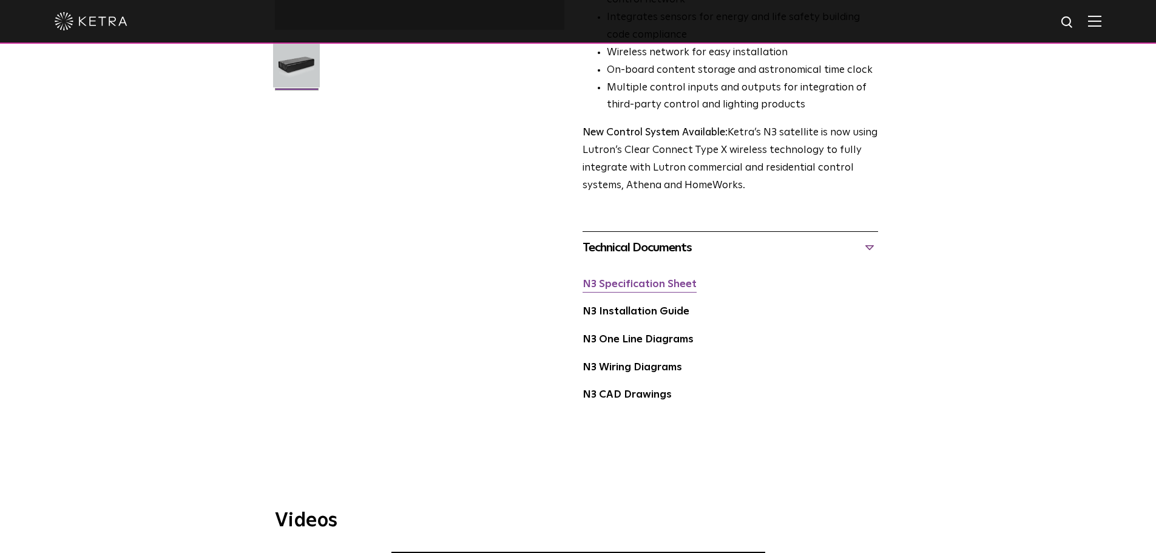
click at [641, 289] on link "N3 Specification Sheet" at bounding box center [639, 284] width 114 height 10
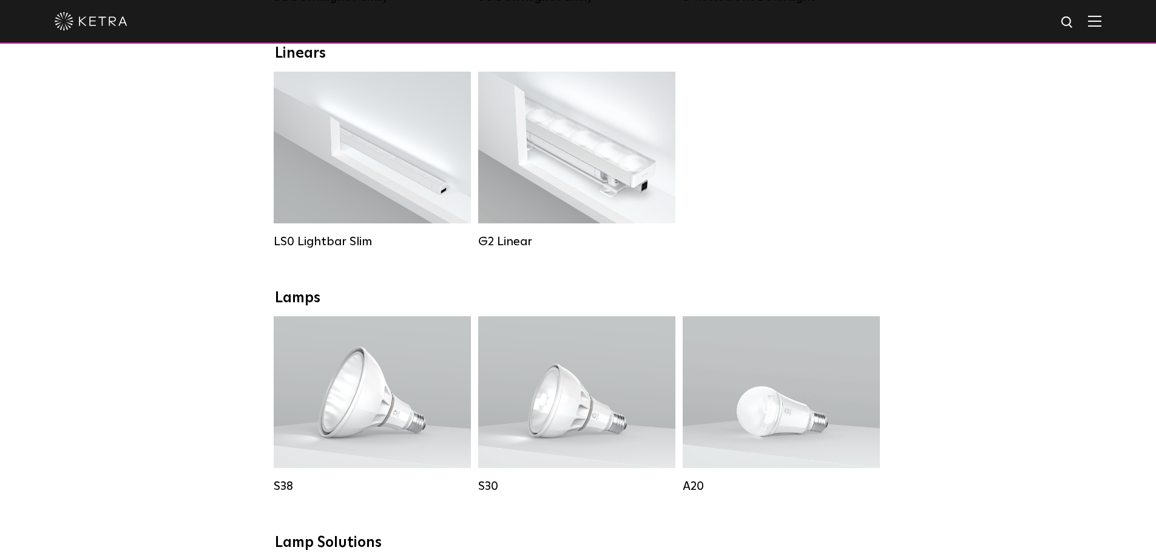
scroll to position [260, 0]
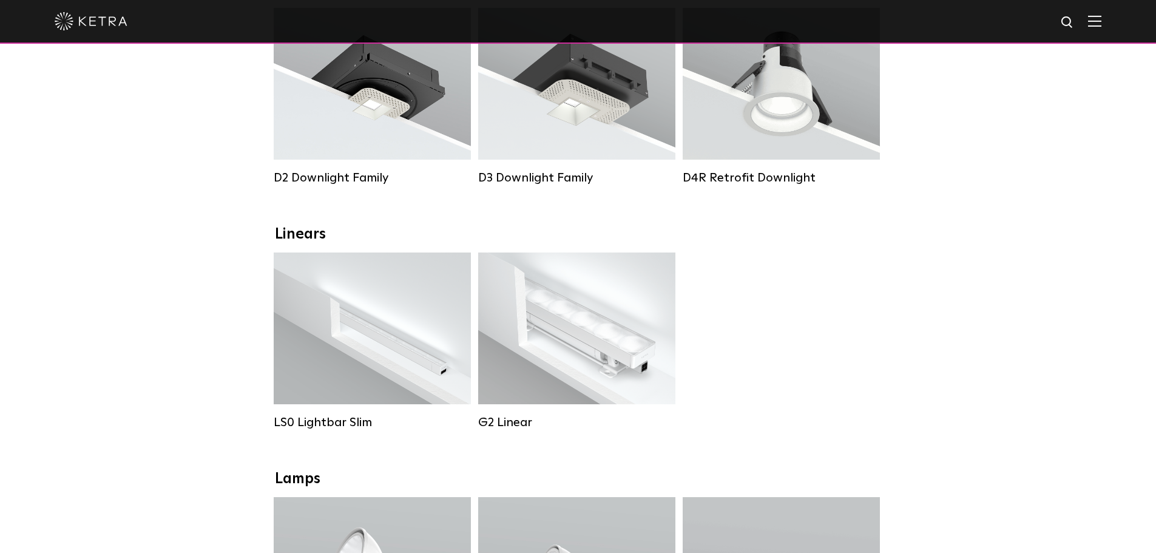
click at [864, 289] on div "LS0 Lightbar Slim Lumen Output: 200 / 350 Colors: White / Black Control: X96 Co…" at bounding box center [578, 349] width 616 height 195
